Goal: Task Accomplishment & Management: Use online tool/utility

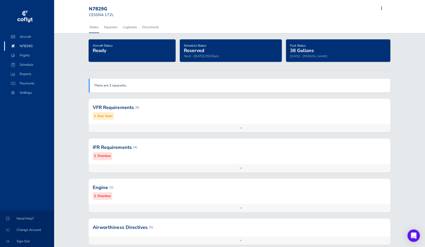
click at [240, 208] on div "Add inspection Edit" at bounding box center [240, 208] width 302 height 8
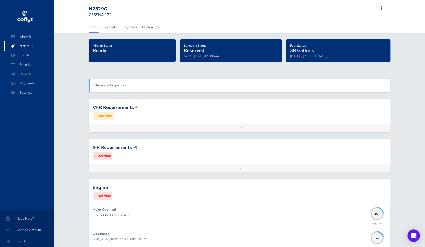
click at [241, 166] on div "Add inspection Edit" at bounding box center [240, 168] width 302 height 8
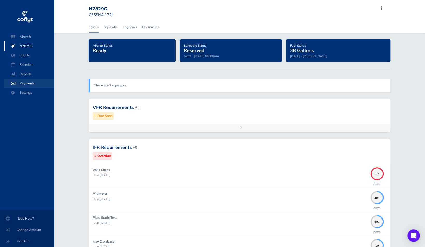
click at [27, 83] on span "Payments" at bounding box center [28, 83] width 39 height 9
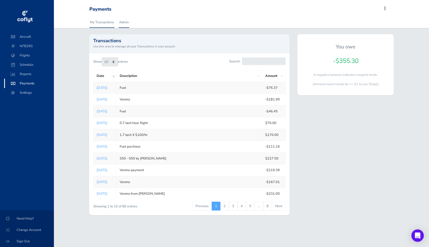
click at [126, 22] on link "Admin" at bounding box center [124, 22] width 11 height 11
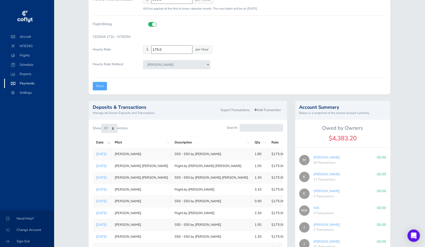
scroll to position [109, 0]
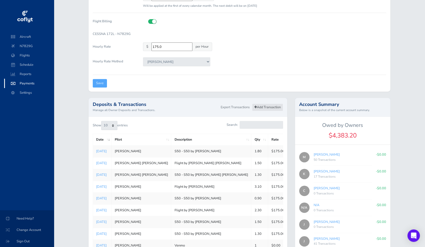
click at [265, 111] on link "Add Transaction" at bounding box center [267, 108] width 31 height 8
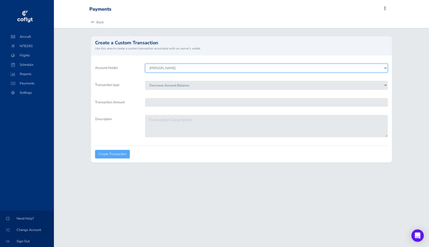
click at [180, 69] on select "Stephen M Saslow Keith Overa Chuyi Chuang Cody Prince Sean Smith Chris Hewitt C…" at bounding box center [266, 68] width 243 height 9
select select "8006"
click at [145, 64] on select "Stephen M Saslow Keith Overa Chuyi Chuang Cody Prince Sean Smith Chris Hewitt C…" at bounding box center [266, 68] width 243 height 9
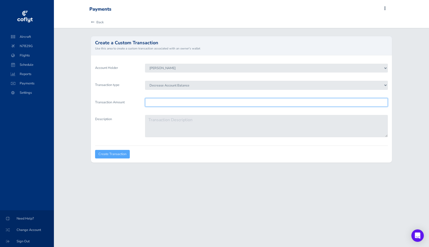
click at [171, 101] on input "Transaction Amount" at bounding box center [266, 102] width 243 height 9
type input "315"
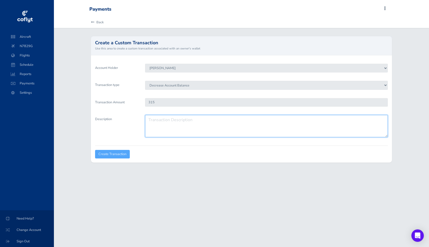
click at [185, 126] on textarea "Description" at bounding box center [266, 126] width 243 height 22
type textarea "venmo"
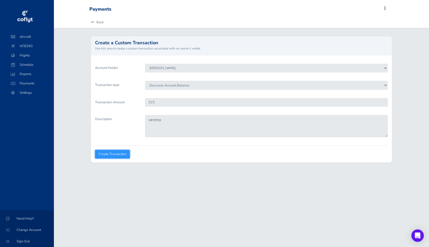
click at [113, 152] on input "Create Transaction" at bounding box center [112, 154] width 35 height 9
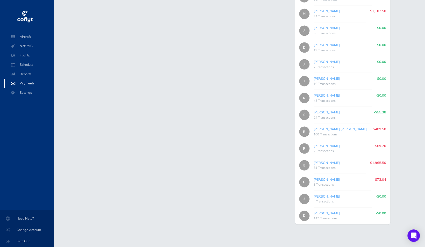
scroll to position [594, 0]
click at [328, 112] on link "[PERSON_NAME]" at bounding box center [327, 112] width 26 height 5
click at [329, 111] on link "[PERSON_NAME]" at bounding box center [327, 112] width 26 height 5
click at [326, 129] on link "[PERSON_NAME] [PERSON_NAME]" at bounding box center [340, 129] width 53 height 5
type input "cae9d7cfb9"
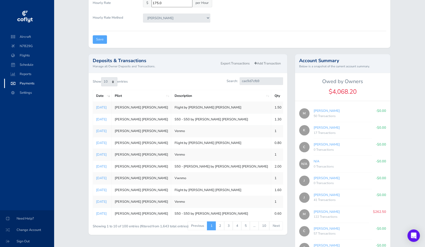
scroll to position [140, 0]
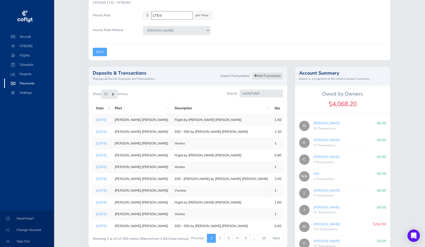
click at [270, 79] on link "Add Transaction" at bounding box center [267, 76] width 31 height 8
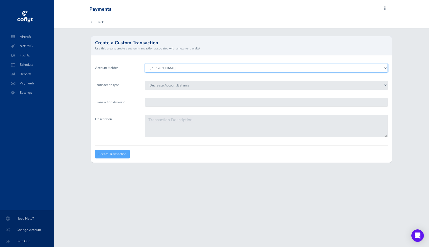
click at [158, 68] on select "Stephen M Saslow Keith Overa Chuyi Chuang Cody Prince Sean Smith Chris Hewitt C…" at bounding box center [266, 68] width 243 height 9
select select "4504"
click at [145, 64] on select "Stephen M Saslow Keith Overa Chuyi Chuang Cody Prince Sean Smith Chris Hewitt C…" at bounding box center [266, 68] width 243 height 9
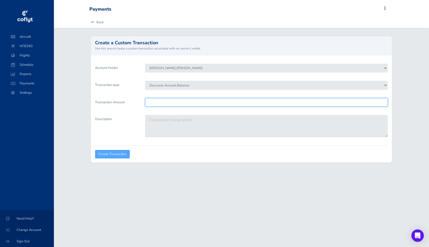
click at [169, 102] on input "Transaction Amount" at bounding box center [266, 102] width 243 height 9
type input "262.50"
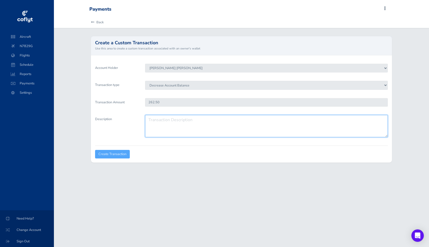
click at [170, 122] on textarea "Description" at bounding box center [266, 126] width 243 height 22
type textarea "venmo"
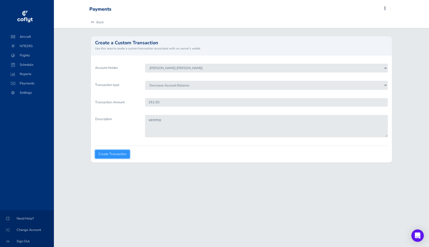
click at [109, 155] on input "Create Transaction" at bounding box center [112, 154] width 35 height 9
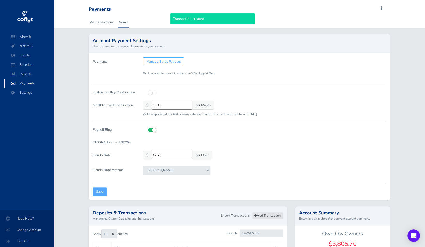
click at [265, 220] on link "Add Transaction" at bounding box center [267, 216] width 31 height 8
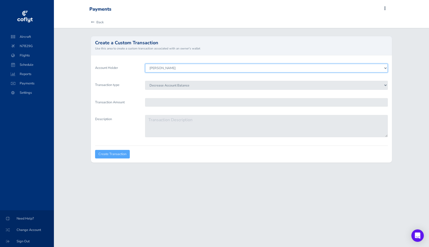
click at [189, 66] on select "[PERSON_NAME] [PERSON_NAME] [PERSON_NAME] [PERSON_NAME] [PERSON_NAME] [PERSON_N…" at bounding box center [266, 68] width 243 height 9
select select "4504"
click at [145, 64] on select "Stephen M Saslow Keith Overa Chuyi Chuang Cody Prince Sean Smith Chris Hewitt C…" at bounding box center [266, 68] width 243 height 9
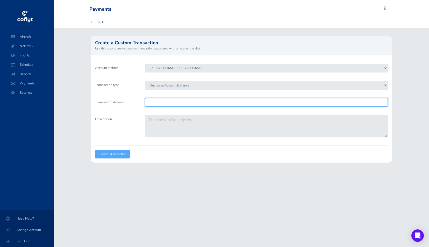
click at [174, 102] on input "Transaction Amount" at bounding box center [266, 102] width 243 height 9
type input "227.50"
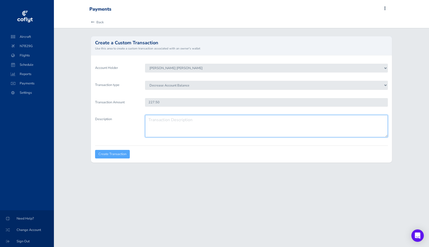
click at [172, 123] on textarea "Description" at bounding box center [266, 126] width 243 height 22
type textarea "venmo"
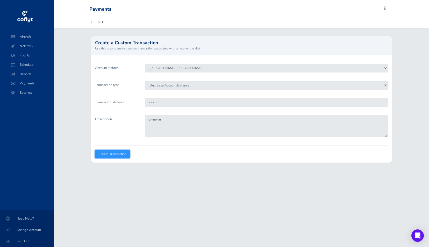
click at [114, 158] on input "Create Transaction" at bounding box center [112, 154] width 35 height 9
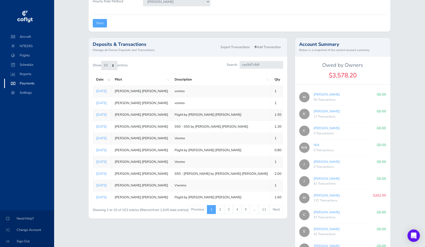
scroll to position [156, 0]
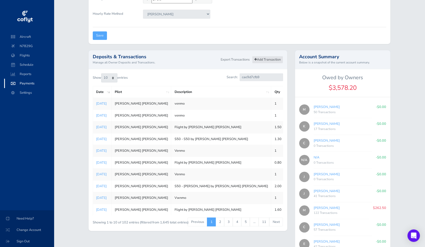
click at [261, 62] on link "Add Transaction" at bounding box center [267, 60] width 31 height 8
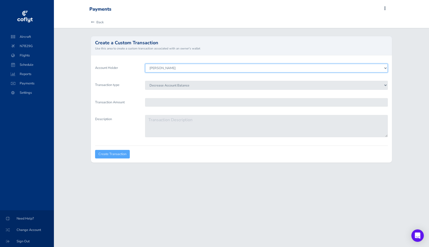
click at [220, 66] on select "Stephen M Saslow Keith Overa Chuyi Chuang Cody Prince Sean Smith Chris Hewitt C…" at bounding box center [266, 68] width 243 height 9
select select "7384"
click at [145, 64] on select "Stephen M Saslow Keith Overa Chuyi Chuang Cody Prince Sean Smith Chris Hewitt C…" at bounding box center [266, 68] width 243 height 9
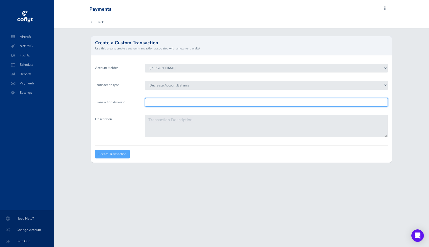
click at [176, 102] on input "Transaction Amount" at bounding box center [266, 102] width 243 height 9
type input "122.91"
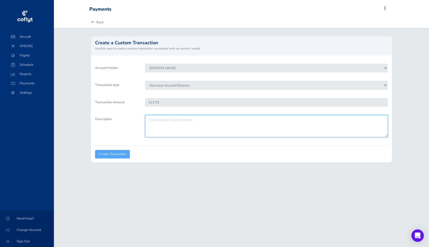
click at [177, 123] on textarea "Description" at bounding box center [266, 126] width 243 height 22
type textarea "venmo"
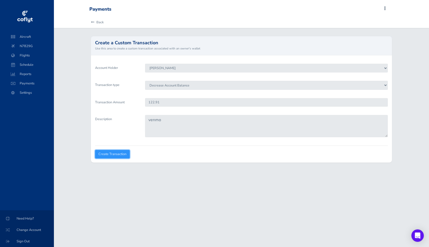
click at [111, 154] on input "Create Transaction" at bounding box center [112, 154] width 35 height 9
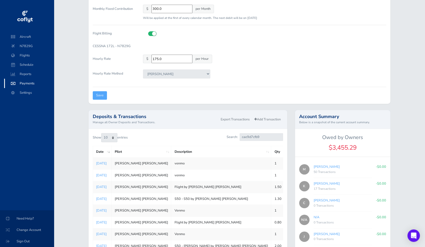
scroll to position [95, 0]
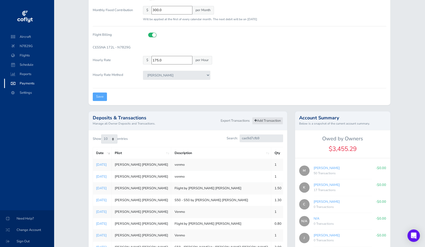
click at [269, 125] on link "Add Transaction" at bounding box center [267, 121] width 31 height 8
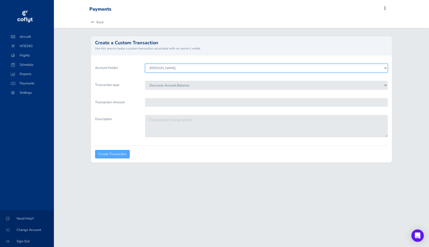
click at [201, 66] on select "Stephen M Saslow Keith Overa Chuyi Chuang Cody Prince Sean Smith Chris Hewitt C…" at bounding box center [266, 68] width 243 height 9
select select "7113"
click at [145, 64] on select "Stephen M Saslow Keith Overa Chuyi Chuang Cody Prince Sean Smith Chris Hewitt C…" at bounding box center [266, 68] width 243 height 9
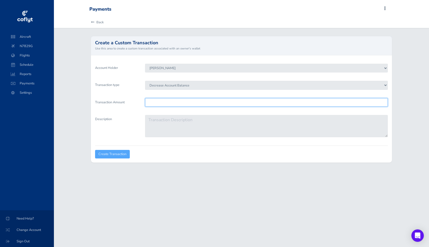
click at [169, 103] on input "Transaction Amount" at bounding box center [266, 102] width 243 height 9
type input "191.62"
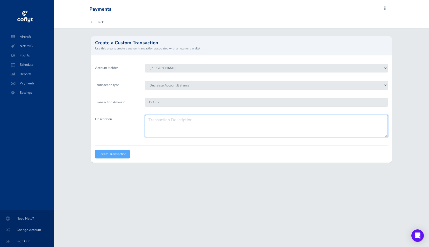
click at [169, 122] on textarea "Description" at bounding box center [266, 126] width 243 height 22
type textarea "venmo"
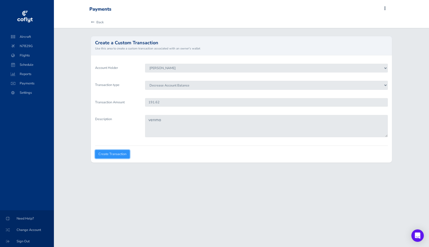
click at [112, 152] on input "Create Transaction" at bounding box center [112, 154] width 35 height 9
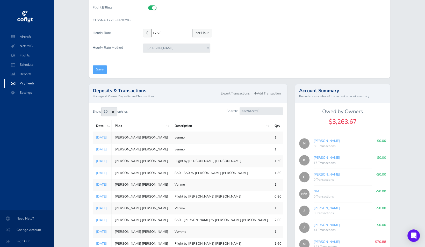
scroll to position [114, 0]
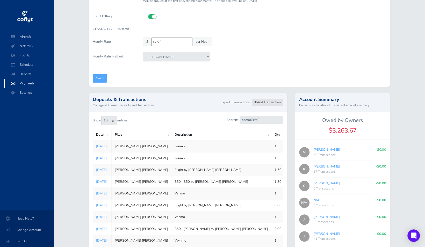
click at [265, 106] on link "Add Transaction" at bounding box center [267, 103] width 31 height 8
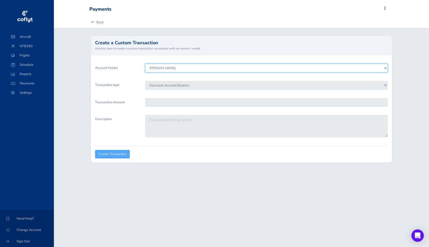
click at [202, 68] on select "[PERSON_NAME] [PERSON_NAME] [PERSON_NAME] [PERSON_NAME] [PERSON_NAME] [PERSON_N…" at bounding box center [266, 68] width 243 height 9
select select "7384"
click at [145, 64] on select "[PERSON_NAME] [PERSON_NAME] [PERSON_NAME] [PERSON_NAME] [PERSON_NAME] [PERSON_N…" at bounding box center [266, 68] width 243 height 9
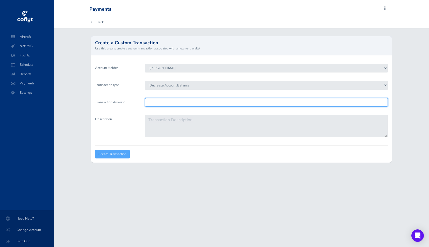
click at [177, 102] on input "Transaction Amount" at bounding box center [266, 102] width 243 height 9
type input "173.15"
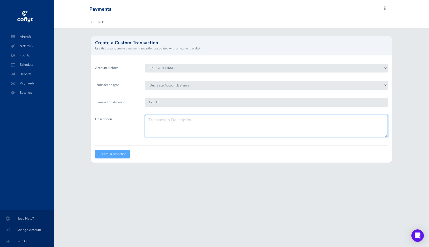
click at [172, 121] on textarea "Description" at bounding box center [266, 126] width 243 height 22
type textarea "venmo"
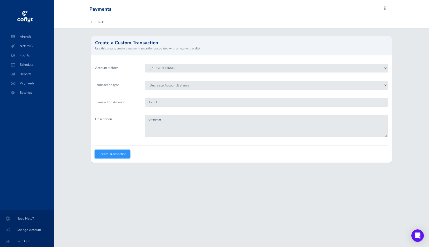
click at [111, 155] on input "Create Transaction" at bounding box center [112, 154] width 35 height 9
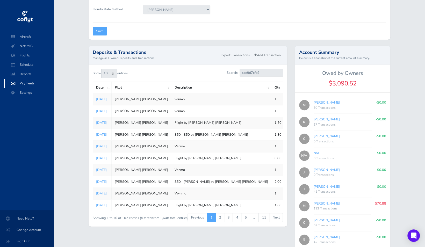
scroll to position [160, 0]
click at [267, 59] on link "Add Transaction" at bounding box center [267, 56] width 31 height 8
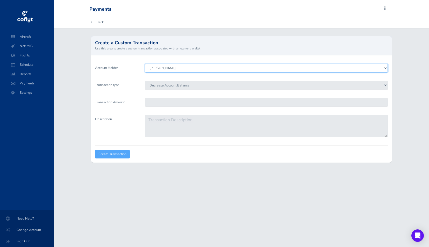
click at [227, 66] on select "Stephen M Saslow Keith Overa Chuyi Chuang Cody Prince Sean Smith Chris Hewitt C…" at bounding box center [266, 68] width 243 height 9
select select "7591"
click at [145, 64] on select "Stephen M Saslow Keith Overa Chuyi Chuang Cody Prince Sean Smith Chris Hewitt C…" at bounding box center [266, 68] width 243 height 9
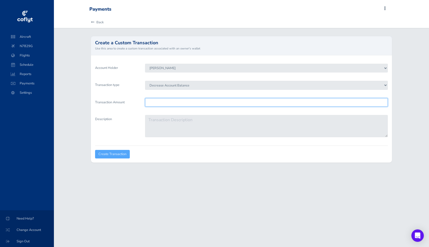
click at [171, 103] on input "Transaction Amount" at bounding box center [266, 102] width 243 height 9
type input "951.45"
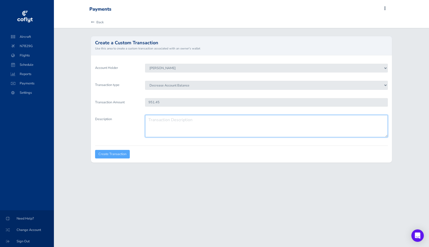
click at [167, 125] on textarea "Description" at bounding box center [266, 126] width 243 height 22
type textarea "venmo"
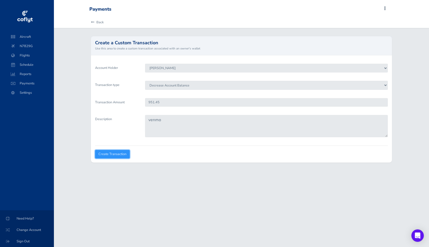
click at [111, 153] on input "Create Transaction" at bounding box center [112, 154] width 35 height 9
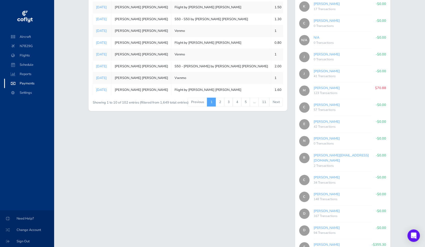
scroll to position [60, 0]
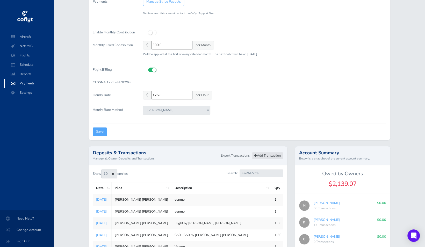
click at [269, 160] on link "Add Transaction" at bounding box center [267, 156] width 31 height 8
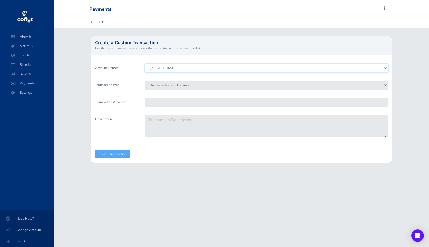
click at [214, 70] on select "Stephen M Saslow Keith Overa Chuyi Chuang Cody Prince Sean Smith Chris Hewitt C…" at bounding box center [266, 68] width 243 height 9
select select "7113"
click at [145, 64] on select "Stephen M Saslow Keith Overa Chuyi Chuang Cody Prince Sean Smith Chris Hewitt C…" at bounding box center [266, 68] width 243 height 9
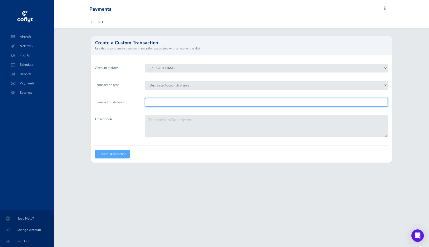
click at [168, 102] on input "Transaction Amount" at bounding box center [266, 102] width 243 height 9
type input "70.88"
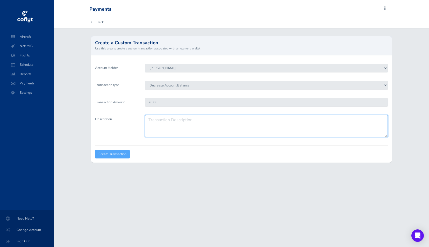
click at [154, 123] on textarea "Description" at bounding box center [266, 126] width 243 height 22
type textarea "fuel"
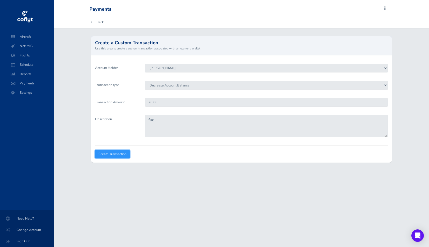
click at [113, 155] on input "Create Transaction" at bounding box center [112, 154] width 35 height 9
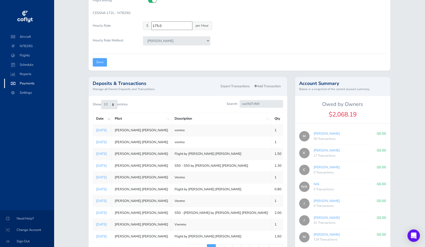
scroll to position [128, 0]
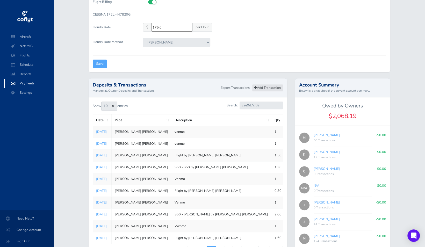
click at [271, 91] on link "Add Transaction" at bounding box center [267, 88] width 31 height 8
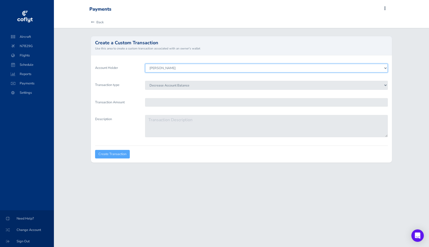
click at [207, 69] on select "Stephen M Saslow Keith Overa Chuyi Chuang Cody Prince Sean Smith Chris Hewitt C…" at bounding box center [266, 68] width 243 height 9
select select "7384"
click at [145, 64] on select "Stephen M Saslow Keith Overa Chuyi Chuang Cody Prince Sean Smith Chris Hewitt C…" at bounding box center [266, 68] width 243 height 9
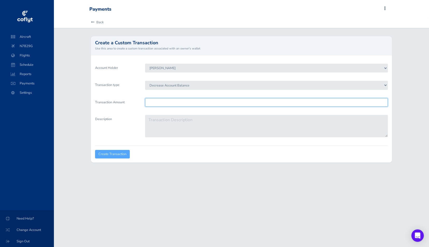
click at [169, 102] on input "Transaction Amount" at bounding box center [266, 102] width 243 height 9
type input "34.59"
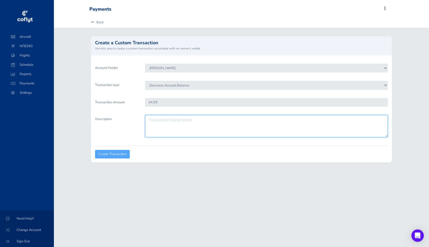
click at [169, 118] on textarea "Description" at bounding box center [266, 126] width 243 height 22
type textarea "fuel"
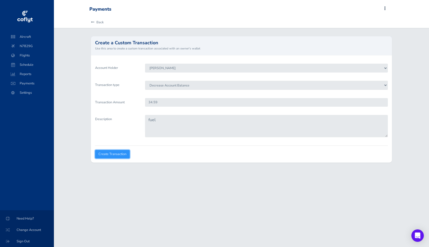
click at [121, 153] on input "Create Transaction" at bounding box center [112, 154] width 35 height 9
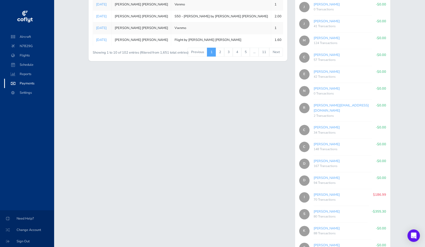
scroll to position [329, 0]
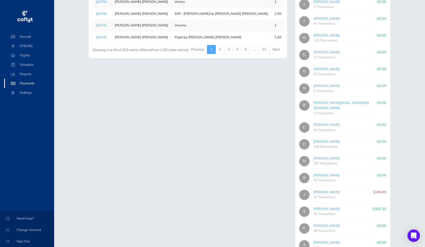
click at [329, 191] on link "[PERSON_NAME]" at bounding box center [327, 192] width 26 height 5
type input "2231027922"
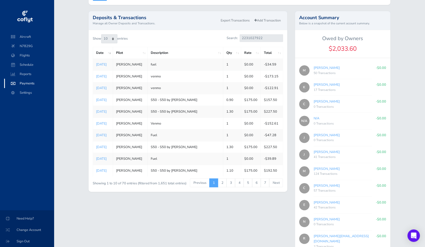
scroll to position [193, 0]
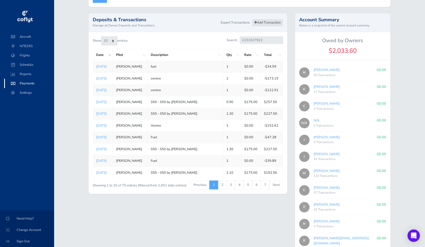
click at [264, 26] on link "Add Transaction" at bounding box center [267, 23] width 31 height 8
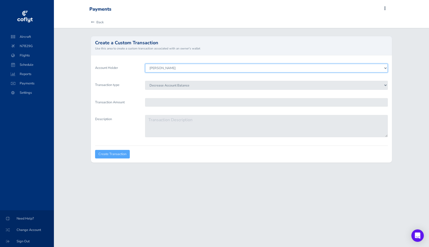
click at [205, 69] on select "[PERSON_NAME] [PERSON_NAME] [PERSON_NAME] [PERSON_NAME] [PERSON_NAME] [PERSON_N…" at bounding box center [266, 68] width 243 height 9
select select "7384"
click at [145, 64] on select "[PERSON_NAME] [PERSON_NAME] [PERSON_NAME] [PERSON_NAME] [PERSON_NAME] [PERSON_N…" at bounding box center [266, 68] width 243 height 9
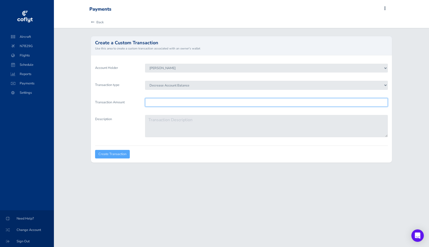
click at [171, 104] on input "Transaction Amount" at bounding box center [266, 102] width 243 height 9
type input "54.35"
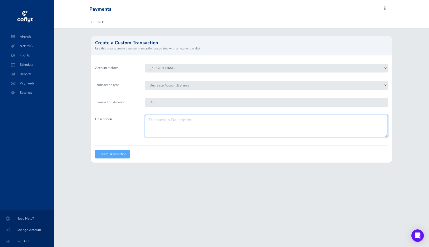
click at [169, 124] on textarea "Description" at bounding box center [266, 126] width 243 height 22
type textarea "fuel"
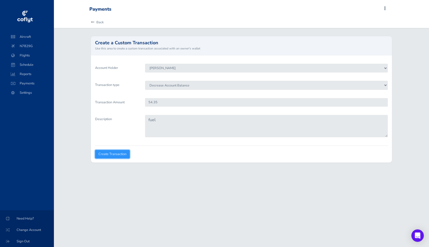
click at [115, 155] on input "Create Transaction" at bounding box center [112, 154] width 35 height 9
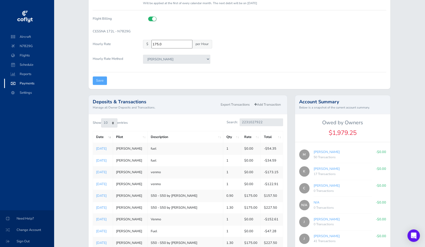
scroll to position [109, 0]
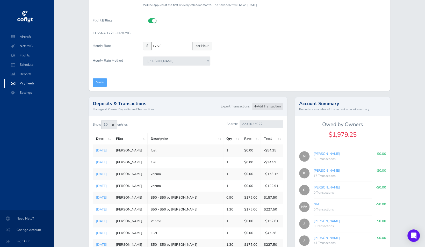
click at [271, 110] on link "Add Transaction" at bounding box center [267, 107] width 31 height 8
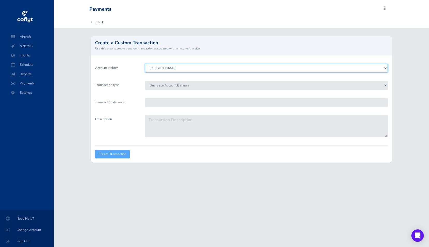
click at [208, 69] on select "Stephen M Saslow Keith Overa Chuyi Chuang Cody Prince Sean Smith Chris Hewitt C…" at bounding box center [266, 68] width 243 height 9
select select "7384"
click at [145, 64] on select "Stephen M Saslow Keith Overa Chuyi Chuang Cody Prince Sean Smith Chris Hewitt C…" at bounding box center [266, 68] width 243 height 9
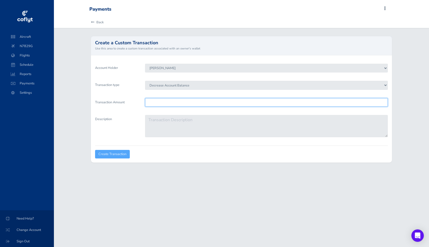
click at [169, 103] on input "Transaction Amount" at bounding box center [266, 102] width 243 height 9
type input "132.64"
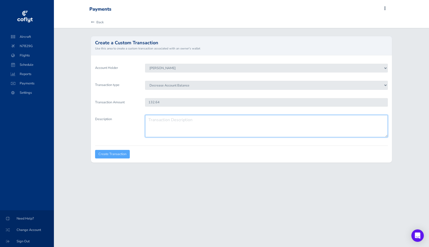
click at [171, 122] on textarea "Description" at bounding box center [266, 126] width 243 height 22
type textarea "venmo"
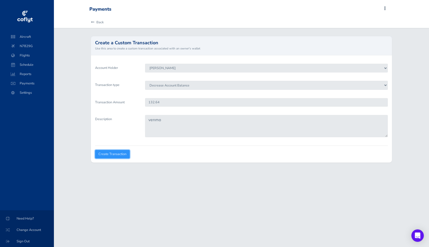
click at [110, 153] on input "Create Transaction" at bounding box center [112, 154] width 35 height 9
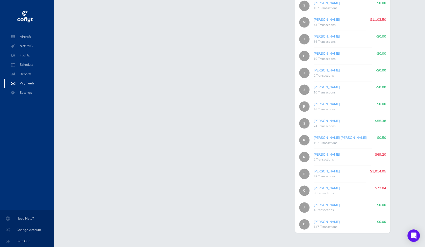
scroll to position [584, 0]
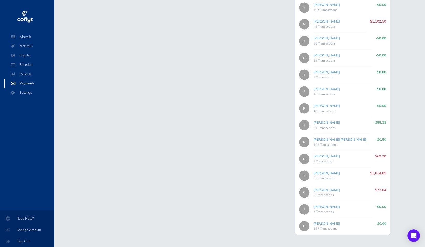
click at [323, 172] on link "[PERSON_NAME]" at bounding box center [327, 173] width 26 height 5
type input "b752255987"
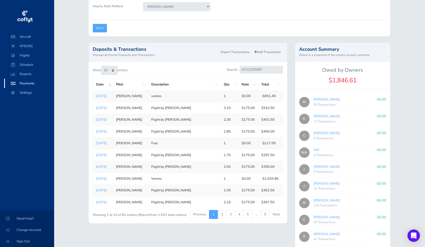
scroll to position [164, 0]
click at [273, 54] on link "Add Transaction" at bounding box center [267, 52] width 31 height 8
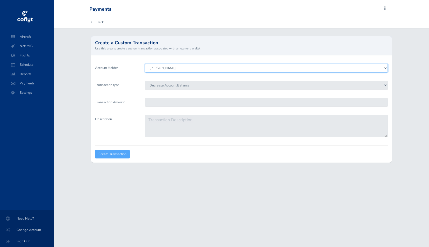
click at [198, 69] on select "[PERSON_NAME] [PERSON_NAME] [PERSON_NAME] [PERSON_NAME] [PERSON_NAME] [PERSON_N…" at bounding box center [266, 68] width 243 height 9
select select "7591"
click at [145, 64] on select "[PERSON_NAME] [PERSON_NAME] [PERSON_NAME] [PERSON_NAME] [PERSON_NAME] [PERSON_N…" at bounding box center [266, 68] width 243 height 9
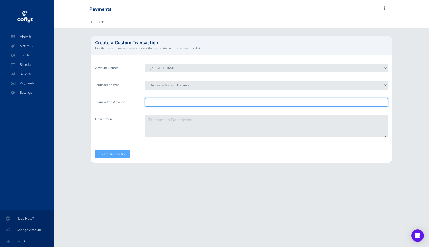
click at [174, 103] on input "Transaction Amount" at bounding box center [266, 102] width 243 height 9
type input "69.05"
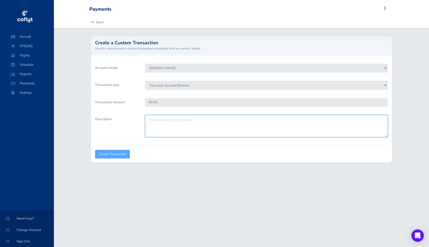
click at [175, 118] on textarea "Description" at bounding box center [266, 126] width 243 height 22
type textarea "fuel"
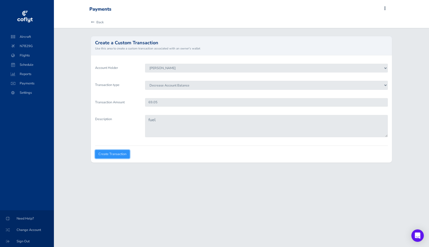
click at [117, 155] on input "Create Transaction" at bounding box center [112, 154] width 35 height 9
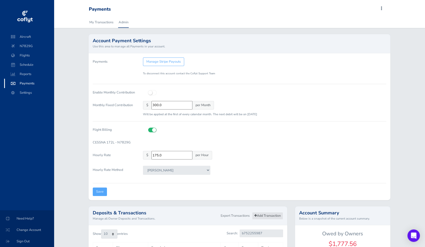
click at [262, 220] on link "Add Transaction" at bounding box center [267, 216] width 31 height 8
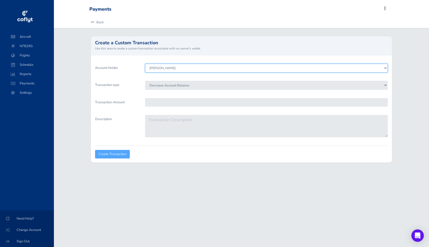
click at [187, 67] on select "[PERSON_NAME] [PERSON_NAME] [PERSON_NAME] [PERSON_NAME] [PERSON_NAME] [PERSON_N…" at bounding box center [266, 68] width 243 height 9
select select "7591"
click at [145, 64] on select "[PERSON_NAME] [PERSON_NAME] [PERSON_NAME] [PERSON_NAME] [PERSON_NAME] [PERSON_N…" at bounding box center [266, 68] width 243 height 9
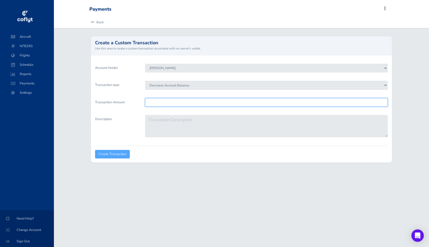
click at [170, 105] on input "Transaction Amount" at bounding box center [266, 102] width 243 height 9
type input "110.72"
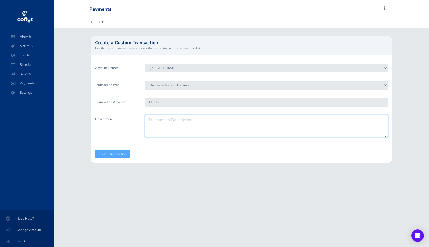
click at [171, 123] on textarea "Description" at bounding box center [266, 126] width 243 height 22
type textarea "fuel"
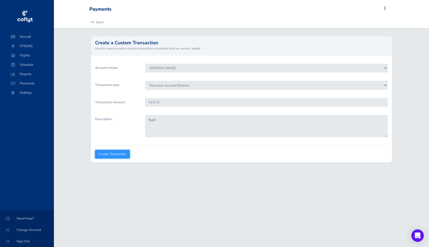
click at [109, 155] on input "Create Transaction" at bounding box center [112, 154] width 35 height 9
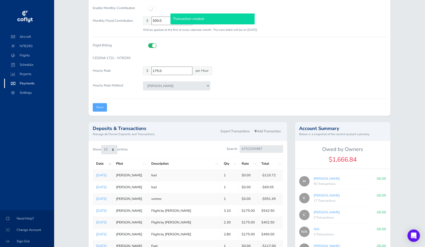
scroll to position [86, 0]
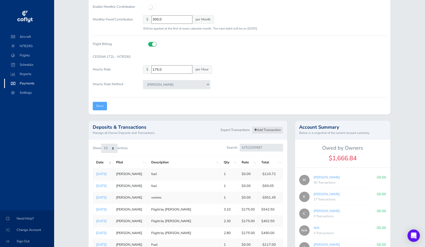
click at [272, 134] on link "Add Transaction" at bounding box center [267, 131] width 31 height 8
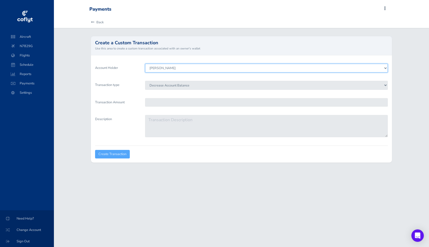
click at [191, 69] on select "[PERSON_NAME] [PERSON_NAME] [PERSON_NAME] [PERSON_NAME] [PERSON_NAME] [PERSON_N…" at bounding box center [266, 68] width 243 height 9
select select "7591"
click at [145, 64] on select "[PERSON_NAME] [PERSON_NAME] [PERSON_NAME] [PERSON_NAME] [PERSON_NAME] [PERSON_N…" at bounding box center [266, 68] width 243 height 9
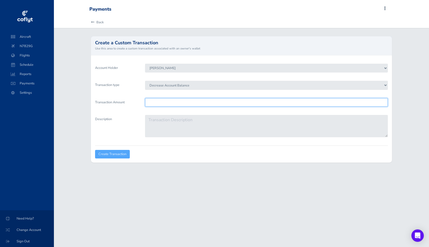
click at [165, 103] on input "Transaction Amount" at bounding box center [266, 102] width 243 height 9
type input "81.44"
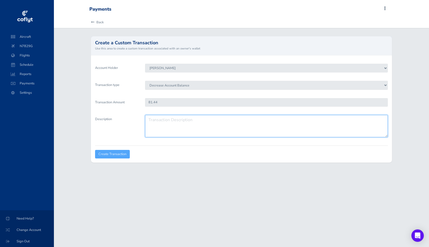
click at [168, 120] on textarea "Description" at bounding box center [266, 126] width 243 height 22
type textarea "fuel"
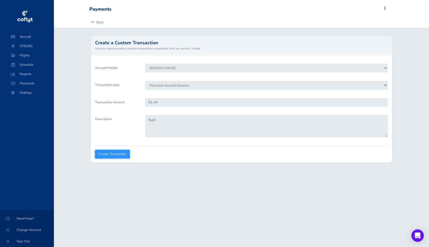
click at [118, 152] on input "Create Transaction" at bounding box center [112, 154] width 35 height 9
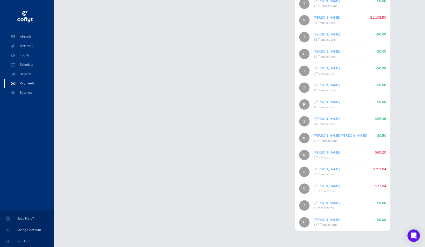
scroll to position [594, 0]
